Goal: Go to known website: Go to known website

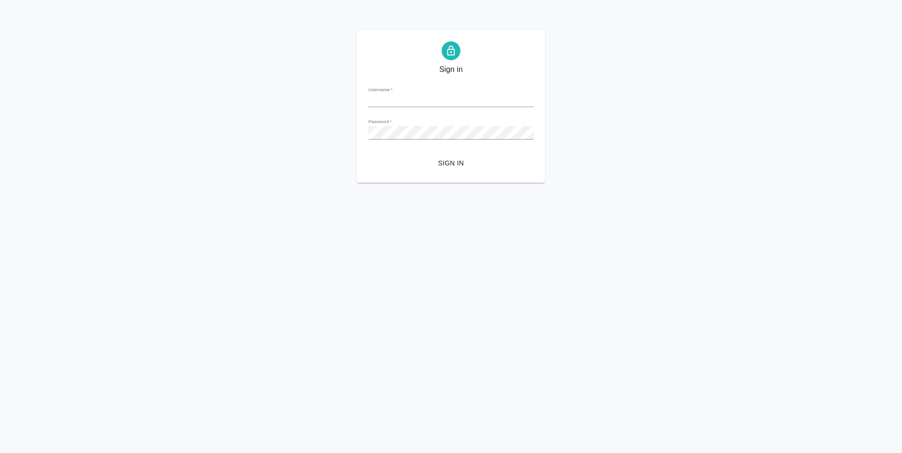
type input "[EMAIL_ADDRESS][DOMAIN_NAME]"
click at [441, 159] on span "Sign in" at bounding box center [451, 163] width 150 height 12
